Goal: Task Accomplishment & Management: Complete application form

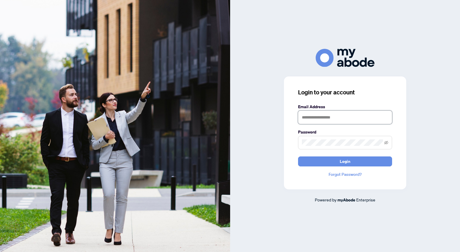
type input "**********"
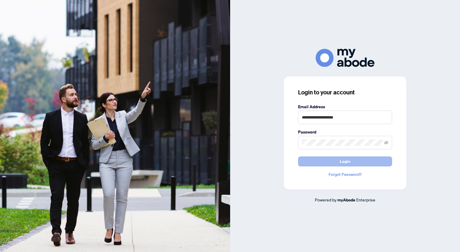
click at [341, 162] on span "Login" at bounding box center [345, 161] width 11 height 9
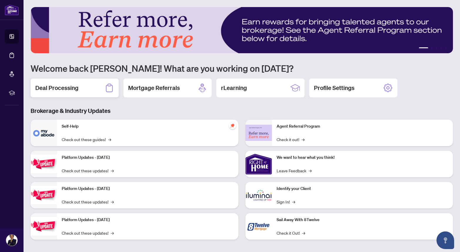
click at [71, 88] on h2 "Deal Processing" at bounding box center [56, 88] width 43 height 8
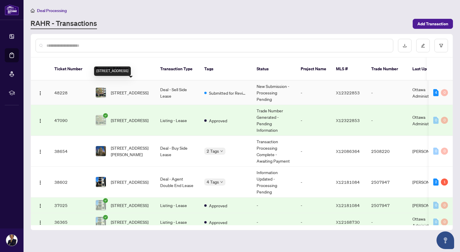
click at [129, 89] on span "[STREET_ADDRESS]" at bounding box center [130, 92] width 38 height 6
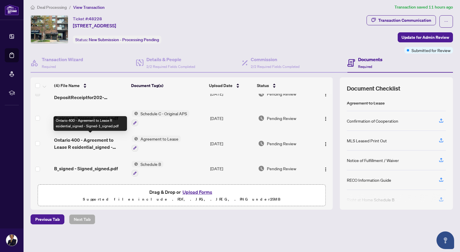
scroll to position [3, 0]
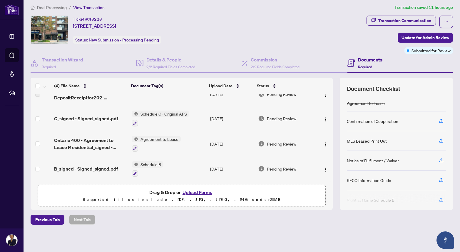
click at [193, 192] on button "Upload Forms" at bounding box center [197, 193] width 33 height 8
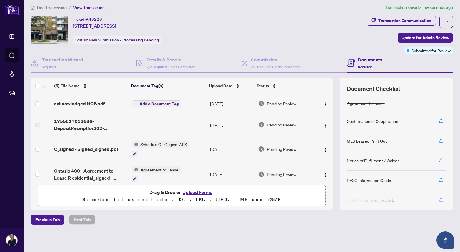
scroll to position [0, 0]
click at [149, 104] on span "Add a Document Tag" at bounding box center [159, 104] width 39 height 4
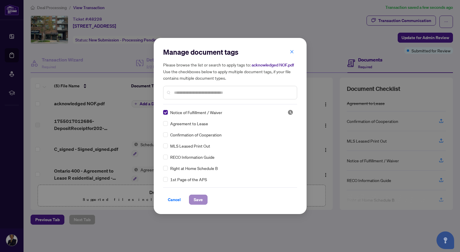
click at [197, 200] on span "Save" at bounding box center [198, 199] width 9 height 9
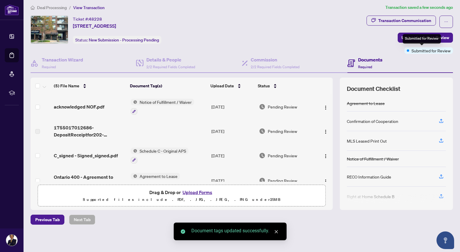
click at [424, 40] on div "Submitted for Review" at bounding box center [422, 38] width 38 height 9
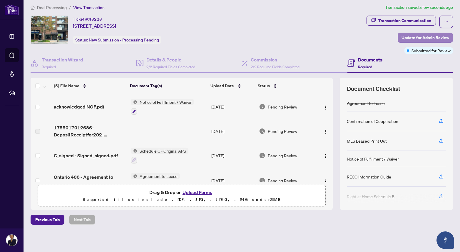
click at [442, 38] on span "Update for Admin Review" at bounding box center [426, 37] width 48 height 9
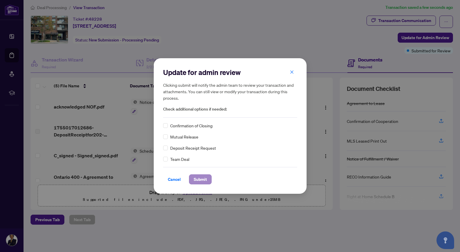
click at [201, 176] on span "Submit" at bounding box center [200, 179] width 13 height 9
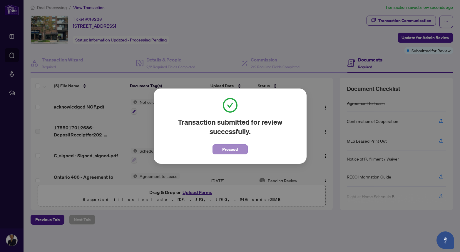
click at [233, 148] on span "Proceed" at bounding box center [230, 149] width 16 height 9
